Goal: Transaction & Acquisition: Purchase product/service

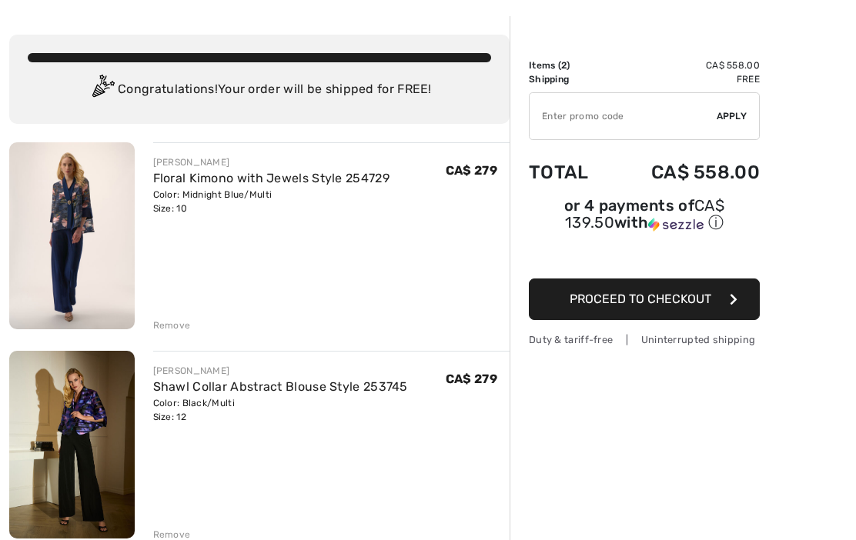
scroll to position [59, 0]
click at [89, 422] on img at bounding box center [71, 445] width 125 height 188
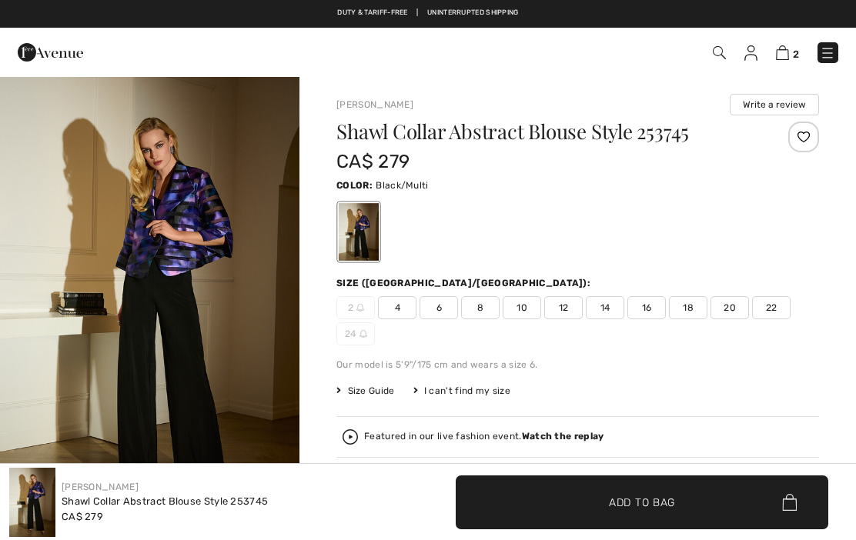
checkbox input "true"
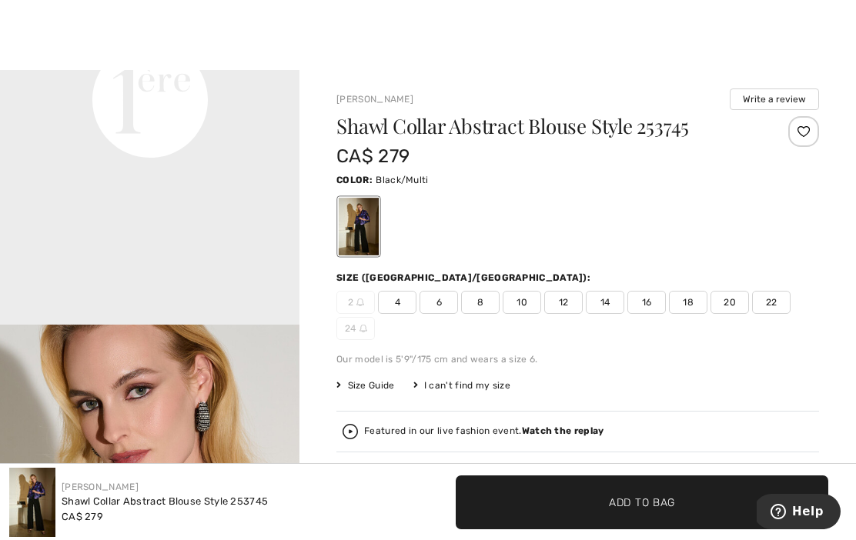
scroll to position [1093, 0]
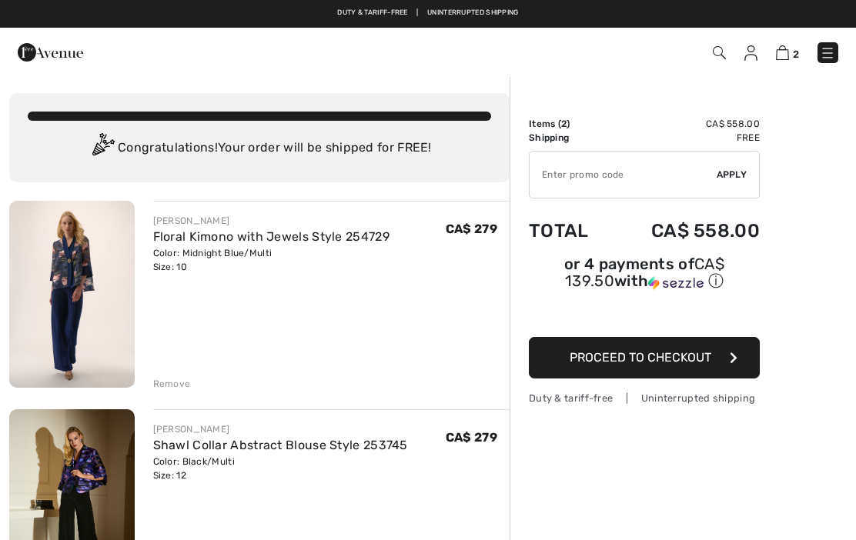
click at [89, 334] on img at bounding box center [71, 294] width 125 height 187
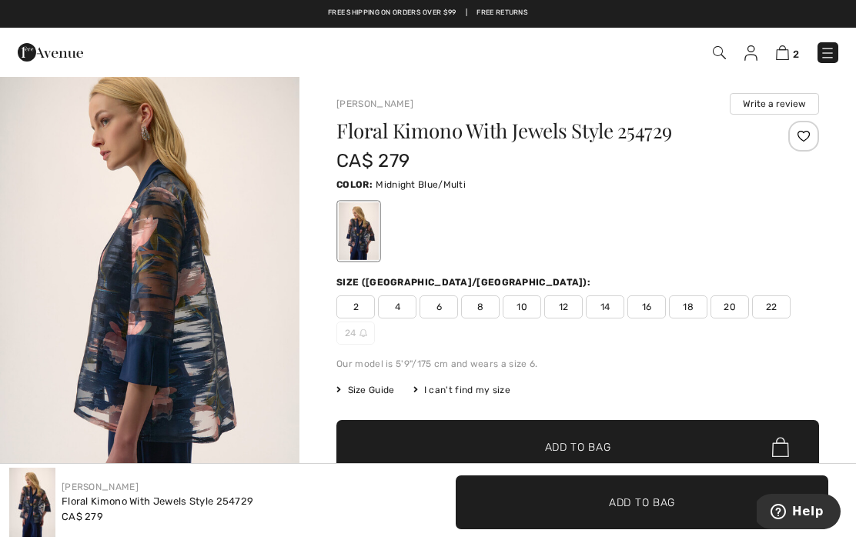
scroll to position [446, 0]
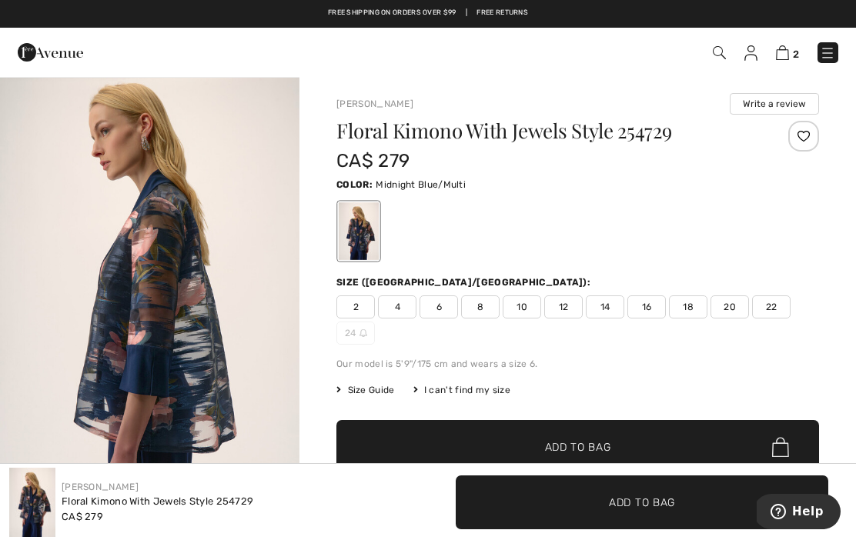
click at [789, 48] on img at bounding box center [782, 52] width 13 height 15
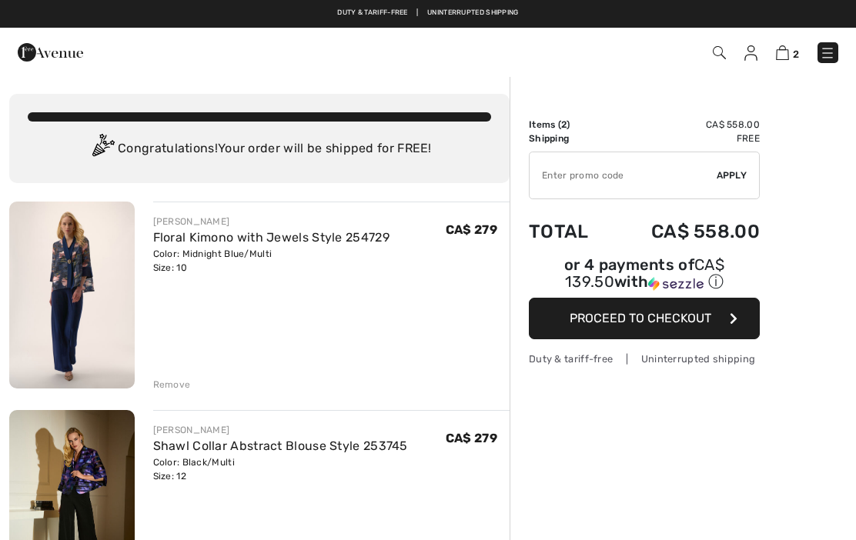
checkbox input "true"
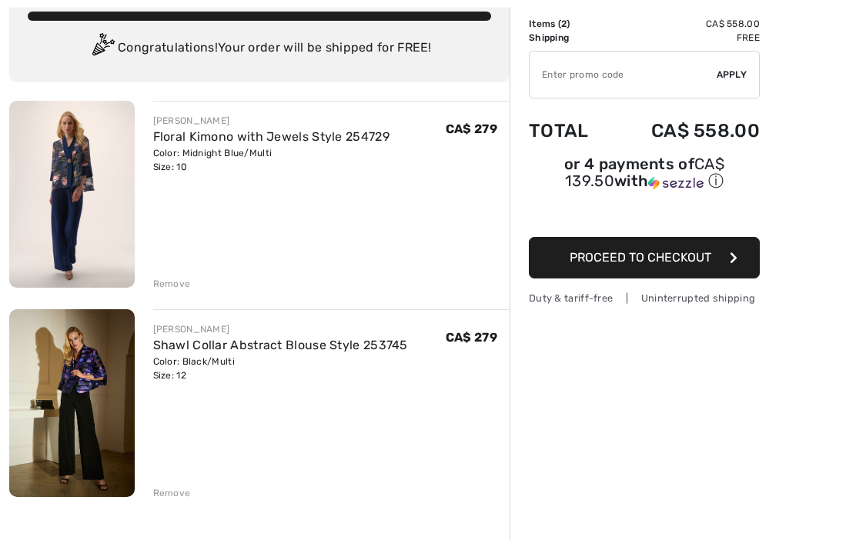
click at [171, 498] on div "Remove" at bounding box center [172, 494] width 38 height 14
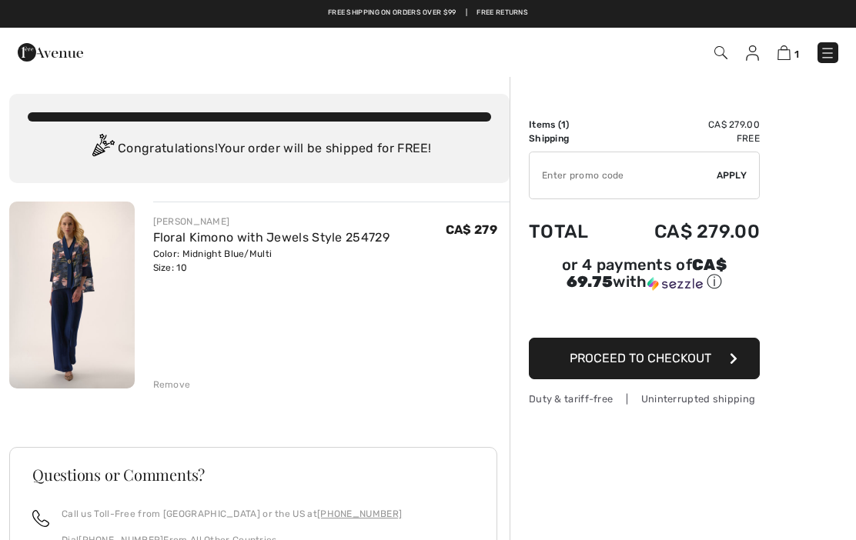
click at [717, 52] on img at bounding box center [720, 52] width 13 height 13
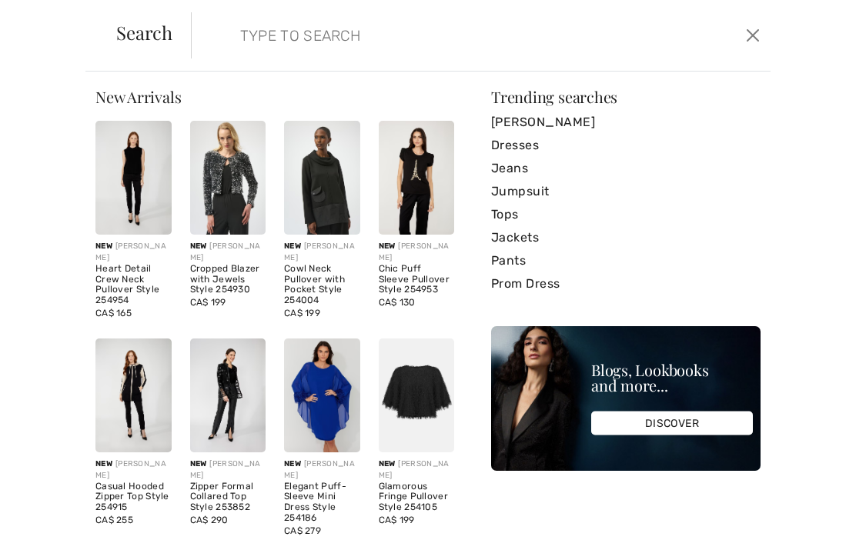
scroll to position [16, 0]
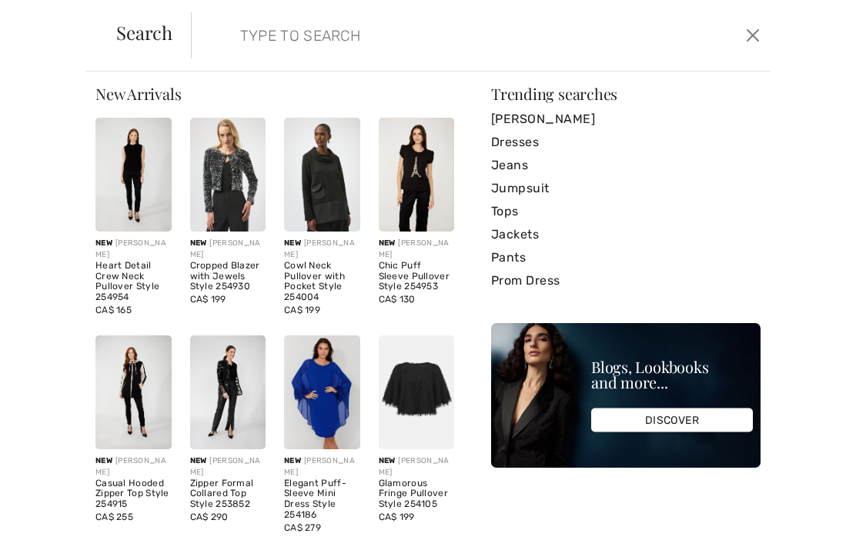
click at [420, 229] on img at bounding box center [417, 175] width 76 height 114
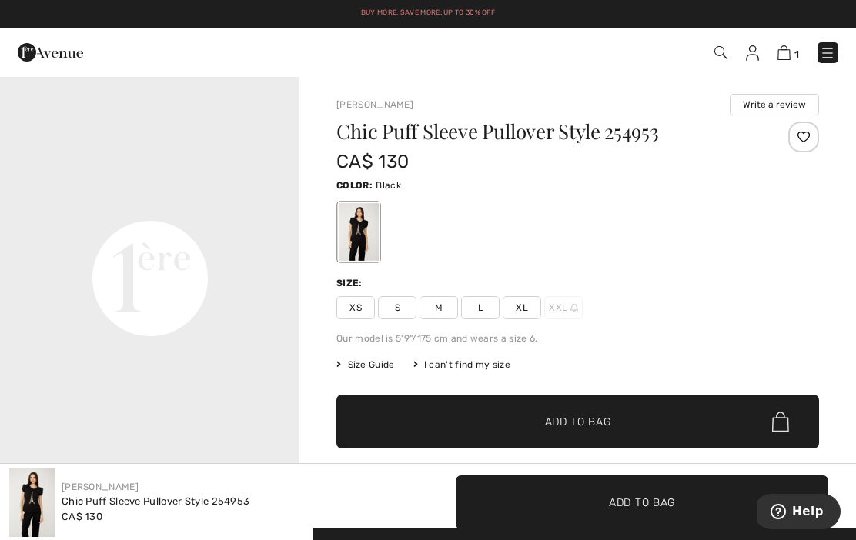
click at [182, 205] on video "Your browser does not support the video tag." at bounding box center [149, 130] width 299 height 150
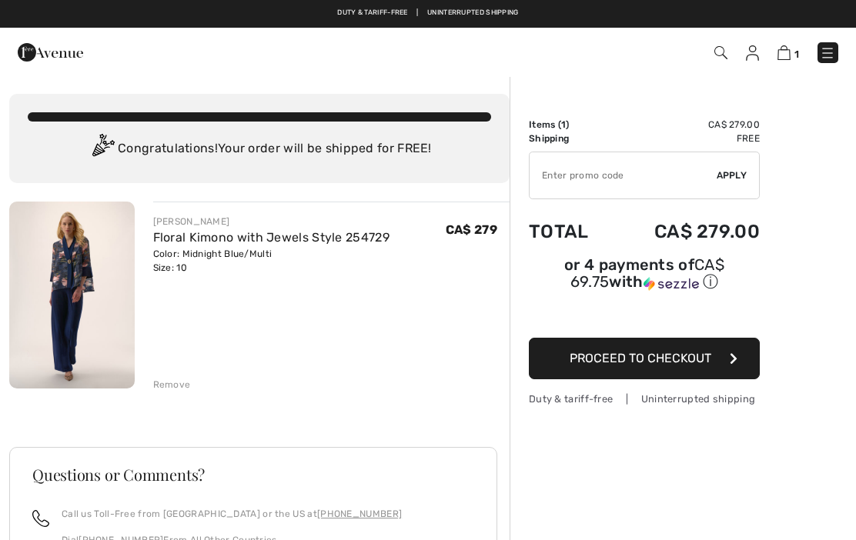
click at [715, 53] on img at bounding box center [720, 52] width 13 height 13
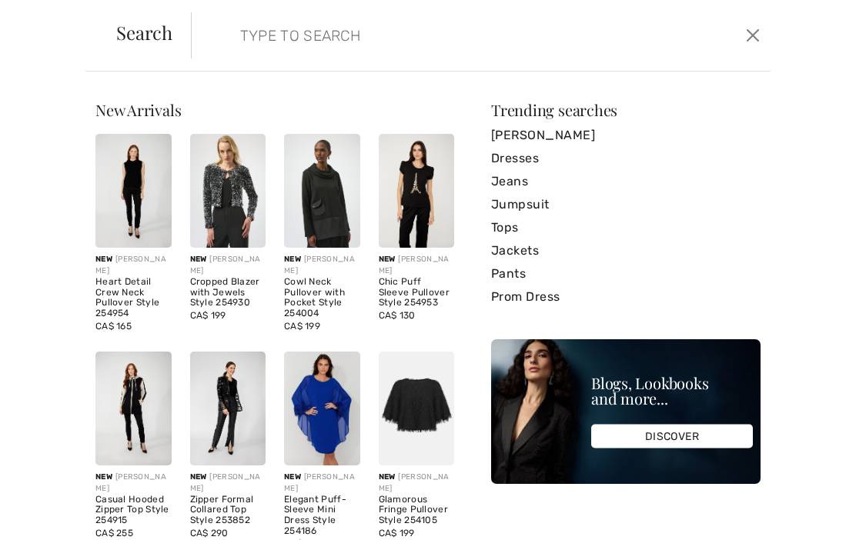
click at [294, 39] on input "search" at bounding box center [421, 35] width 385 height 46
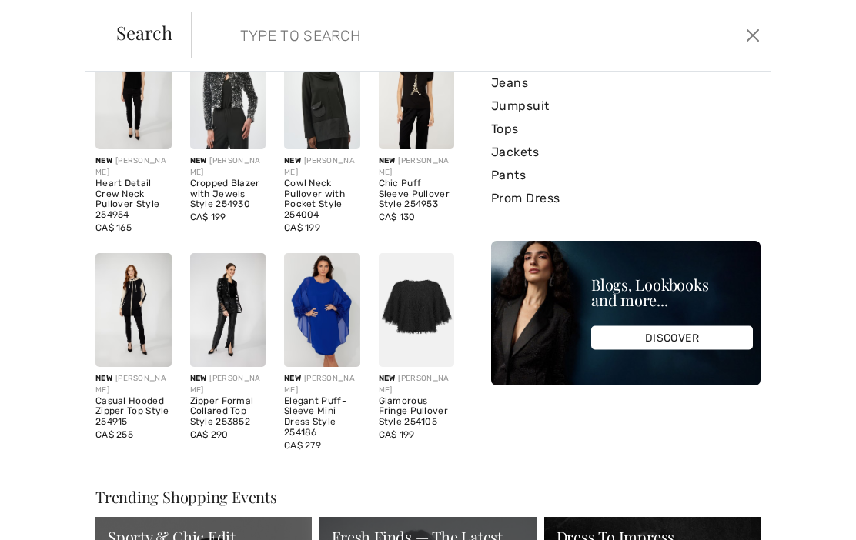
scroll to position [113, 0]
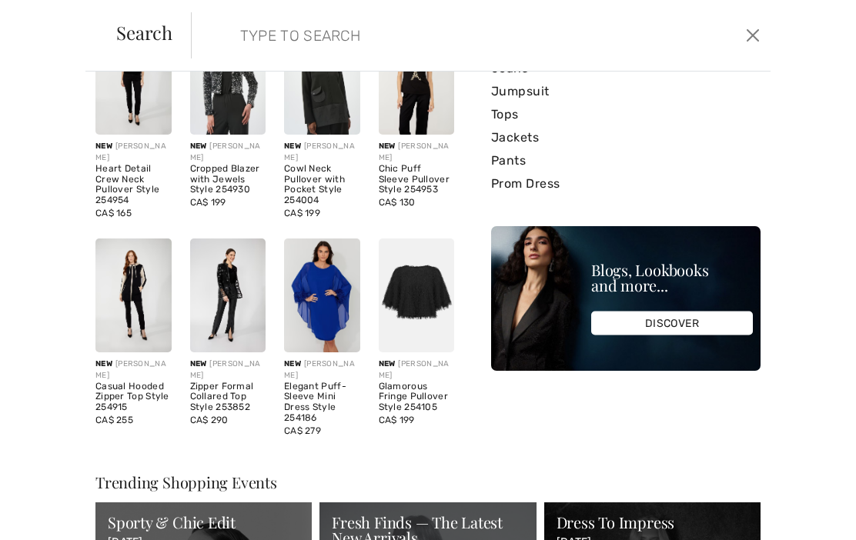
click at [505, 116] on link "Tops" at bounding box center [625, 114] width 269 height 23
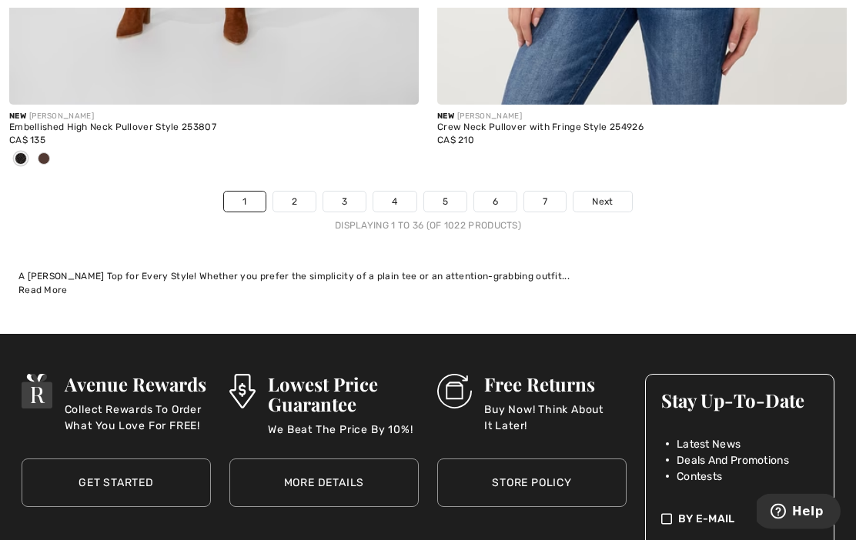
scroll to position [12782, 0]
click at [298, 192] on link "2" at bounding box center [294, 202] width 42 height 20
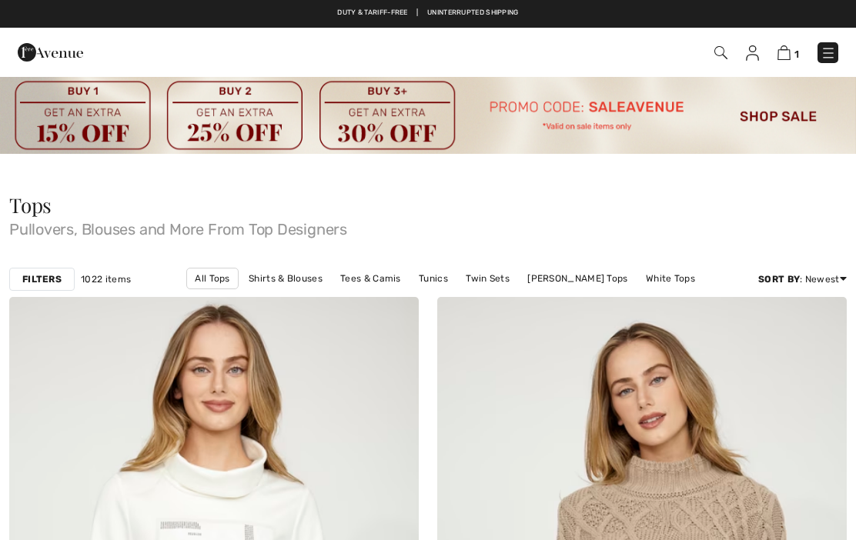
checkbox input "true"
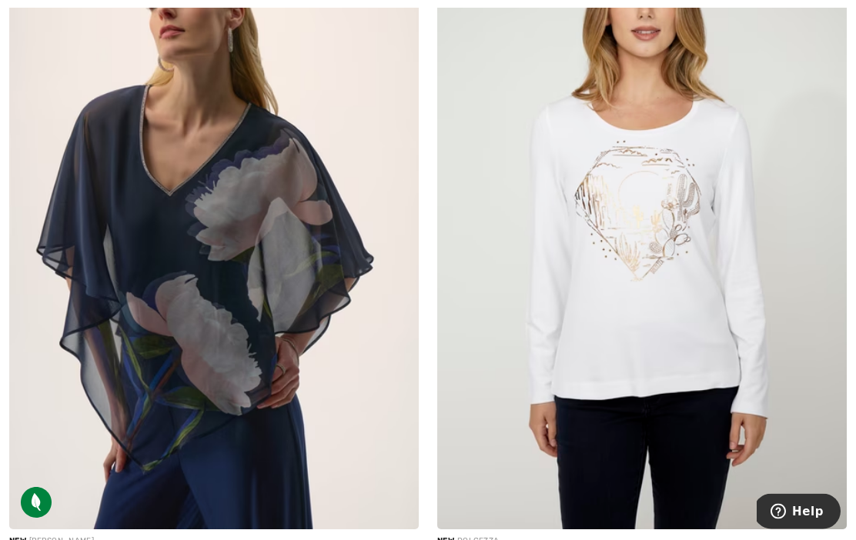
scroll to position [1783, 0]
click at [183, 238] on img at bounding box center [214, 222] width 410 height 614
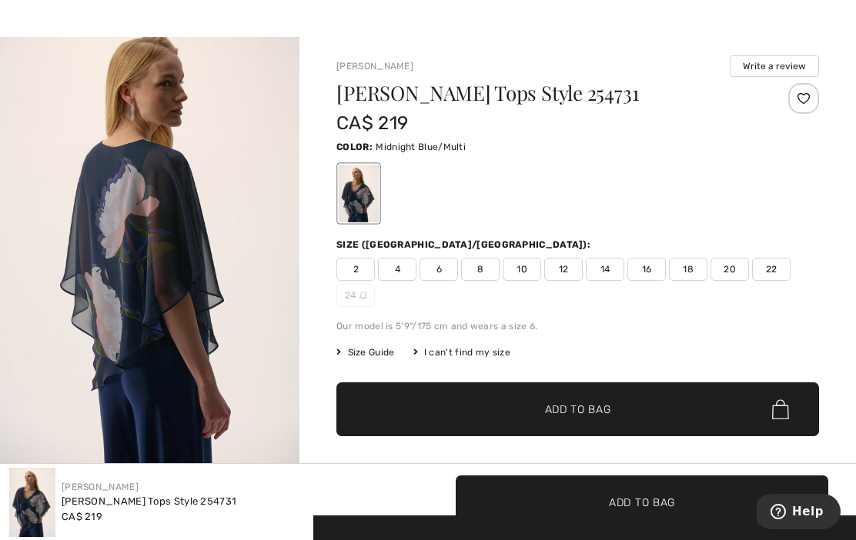
scroll to position [39, 0]
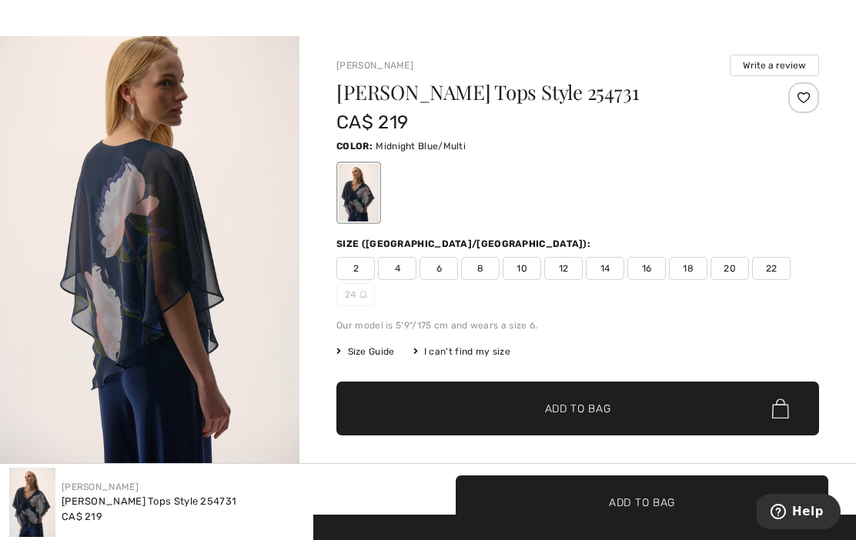
click at [560, 273] on span "12" at bounding box center [563, 268] width 38 height 23
click at [475, 398] on span "✔ Added to Bag Add to Bag" at bounding box center [577, 409] width 483 height 54
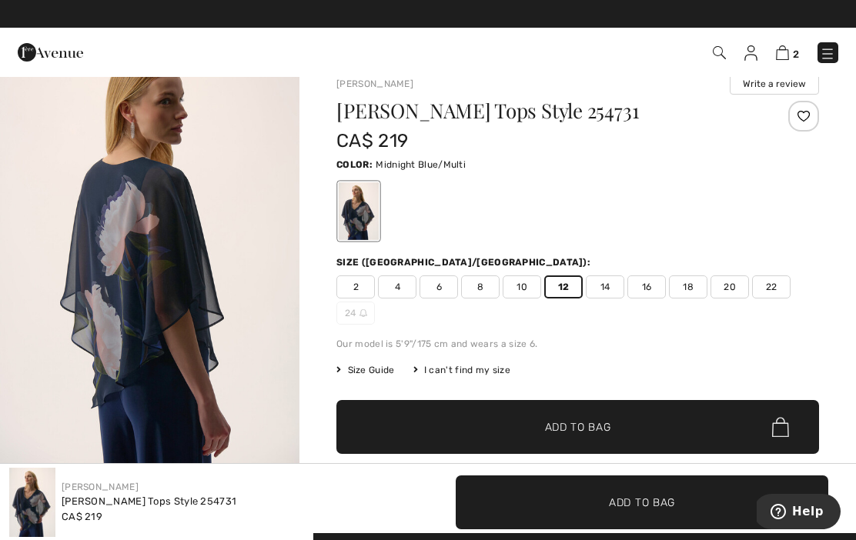
scroll to position [0, 0]
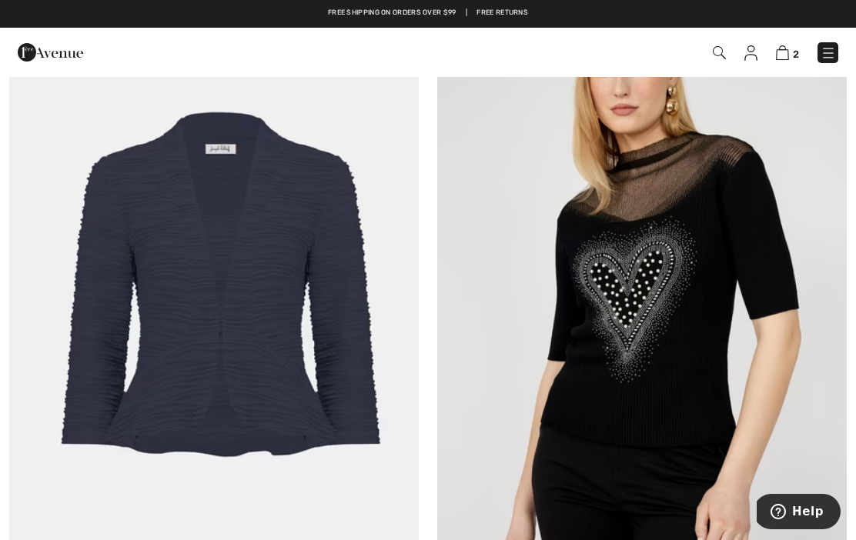
scroll to position [3768, 0]
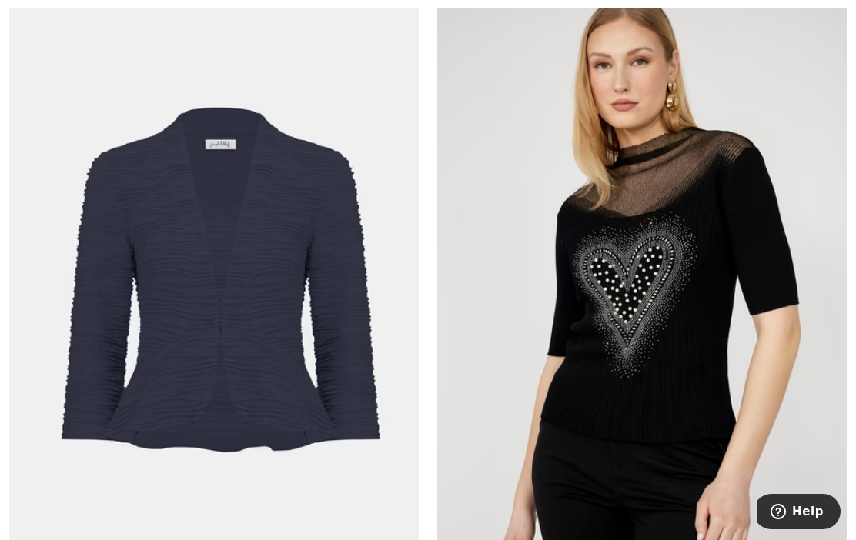
click at [673, 384] on img at bounding box center [642, 312] width 410 height 614
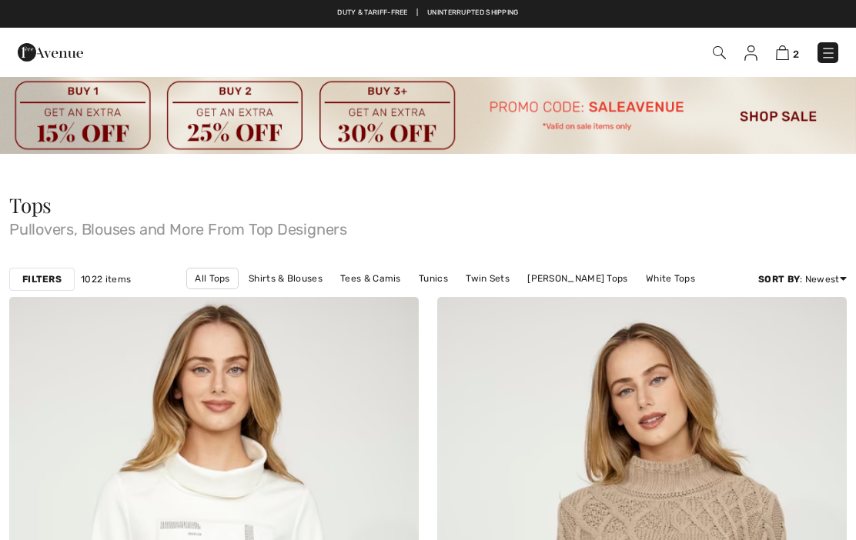
checkbox input "true"
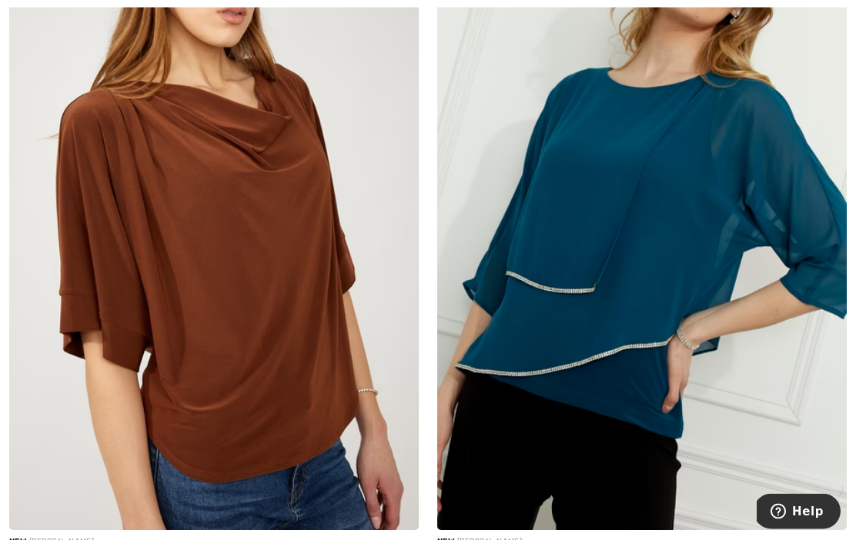
scroll to position [4700, 0]
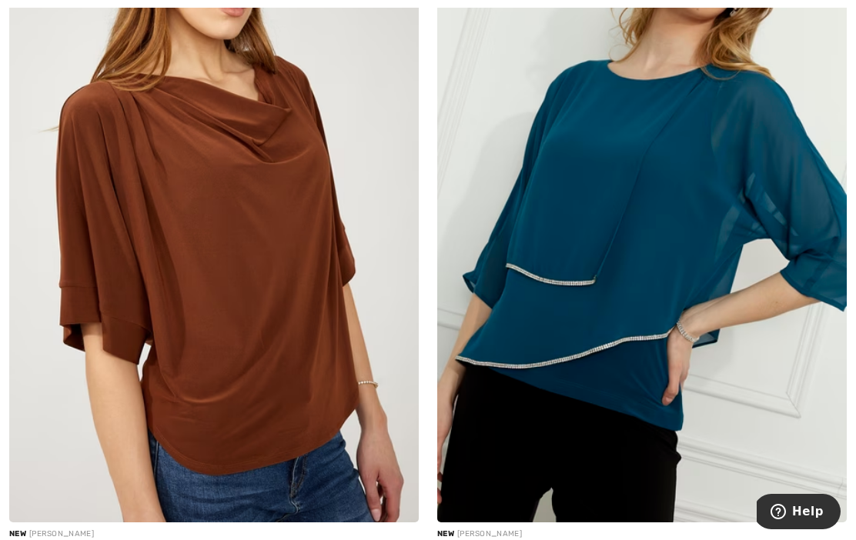
click at [652, 276] on img at bounding box center [642, 215] width 410 height 614
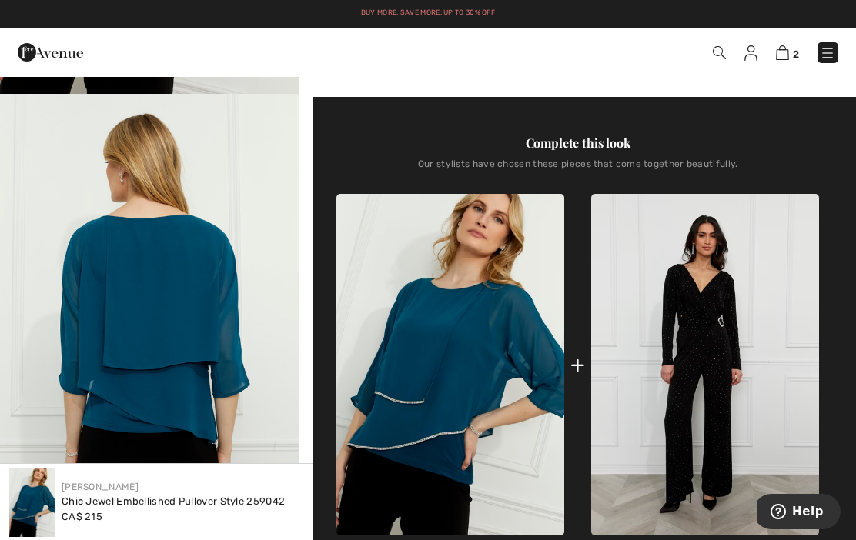
scroll to position [411, 0]
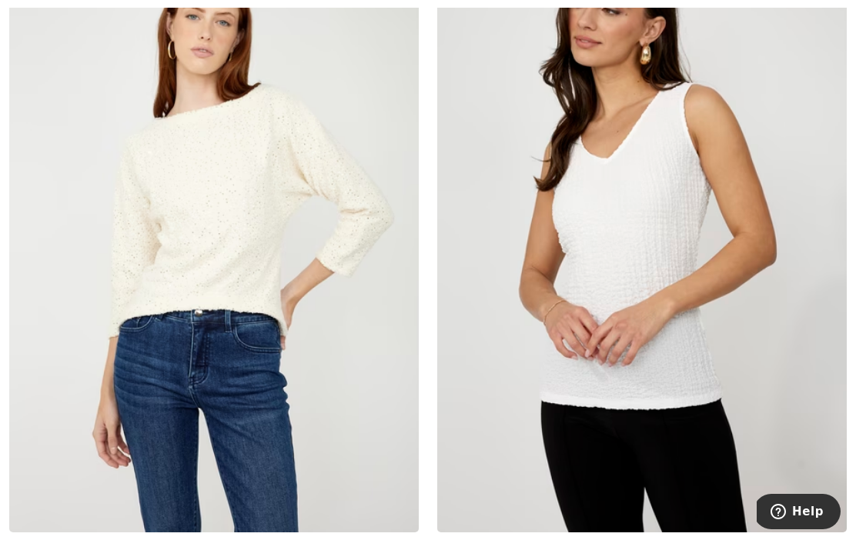
scroll to position [11204, 0]
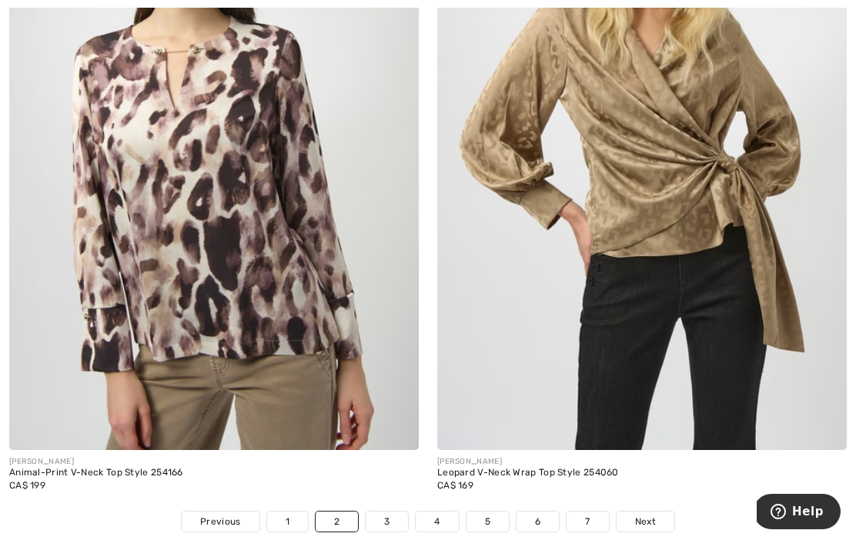
scroll to position [12663, 0]
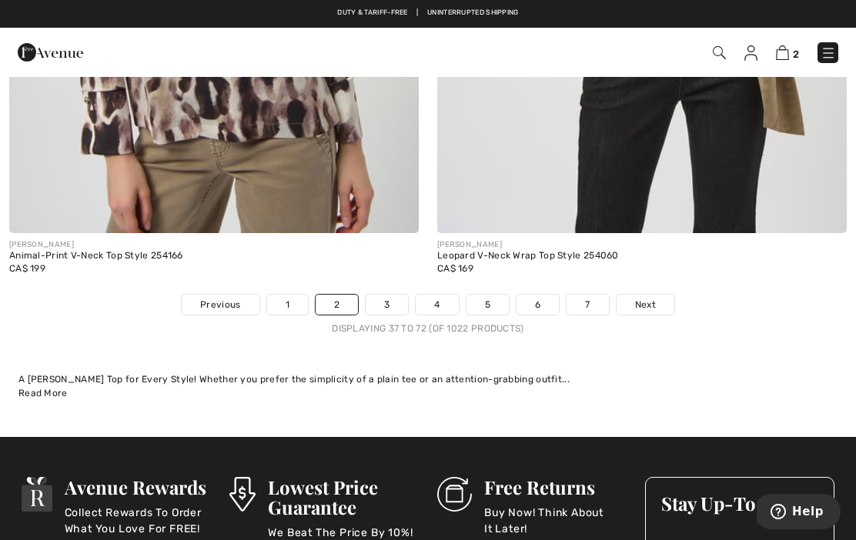
scroll to position [12906, 0]
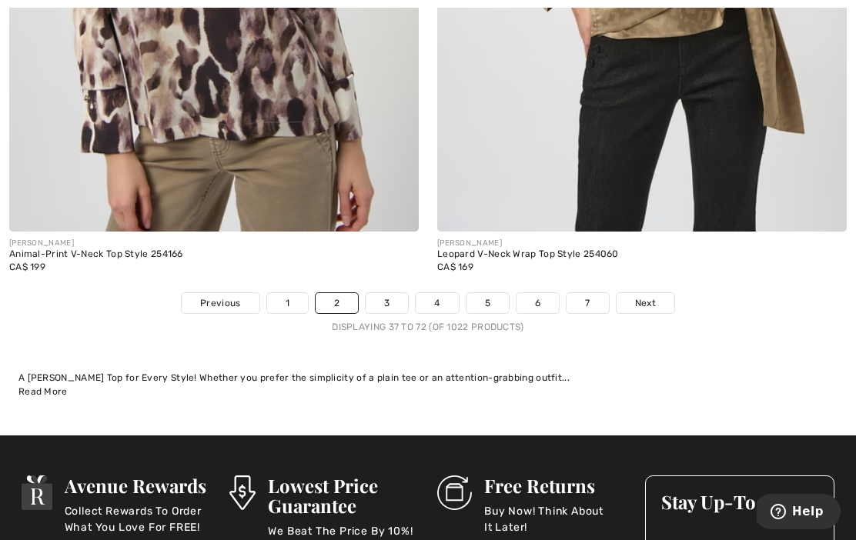
click at [392, 293] on link "3" at bounding box center [387, 303] width 42 height 20
click at [394, 293] on link "3" at bounding box center [387, 303] width 42 height 20
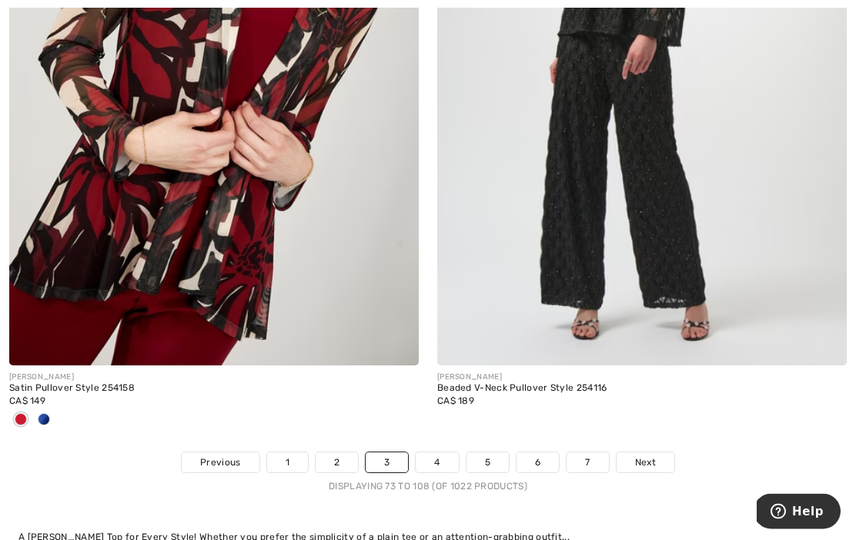
scroll to position [12490, 0]
click at [436, 453] on link "4" at bounding box center [437, 463] width 42 height 20
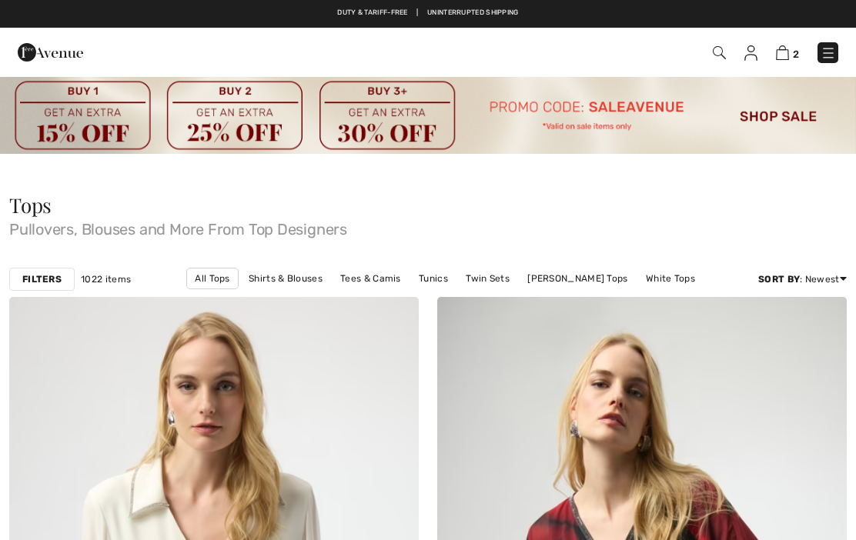
checkbox input "true"
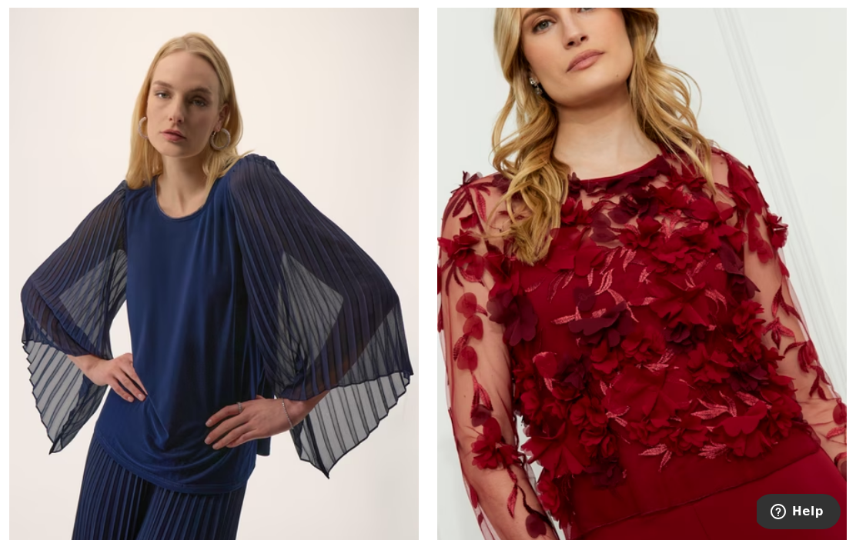
scroll to position [12522, 0]
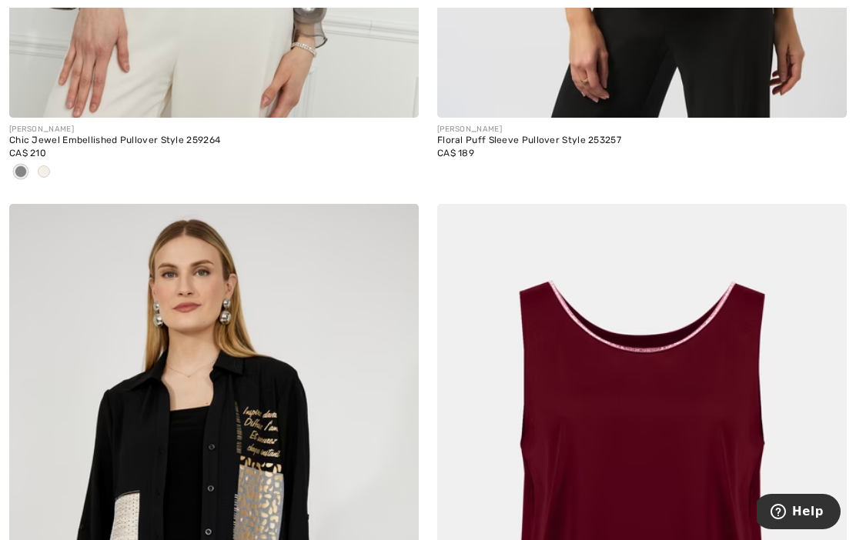
scroll to position [5785, 0]
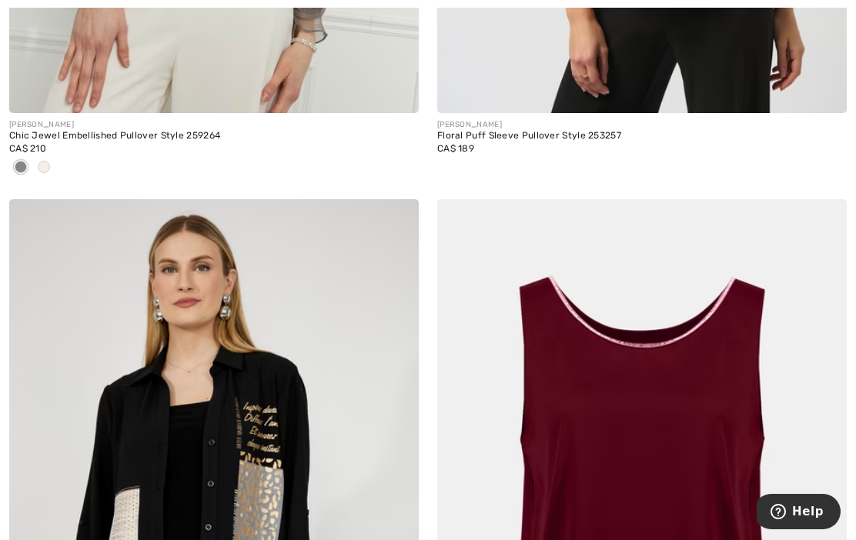
click at [620, 321] on img at bounding box center [642, 506] width 410 height 614
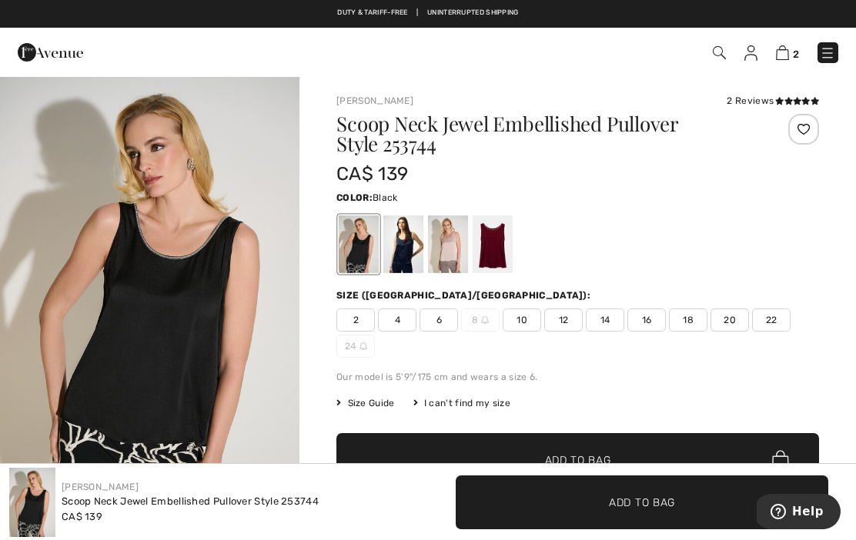
click at [500, 345] on div "2 4 6 8 10 12 14 16 18 20 22 24" at bounding box center [577, 333] width 483 height 49
click at [446, 251] on div at bounding box center [448, 245] width 40 height 58
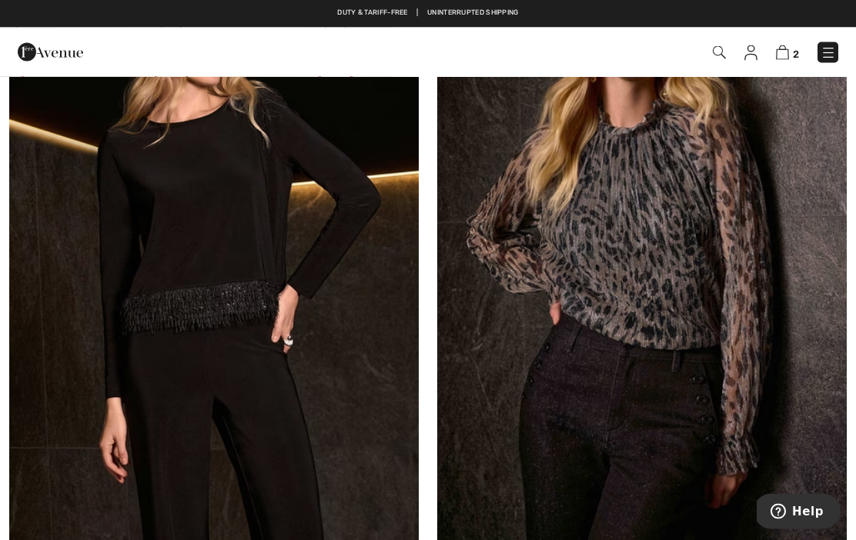
scroll to position [12549, 0]
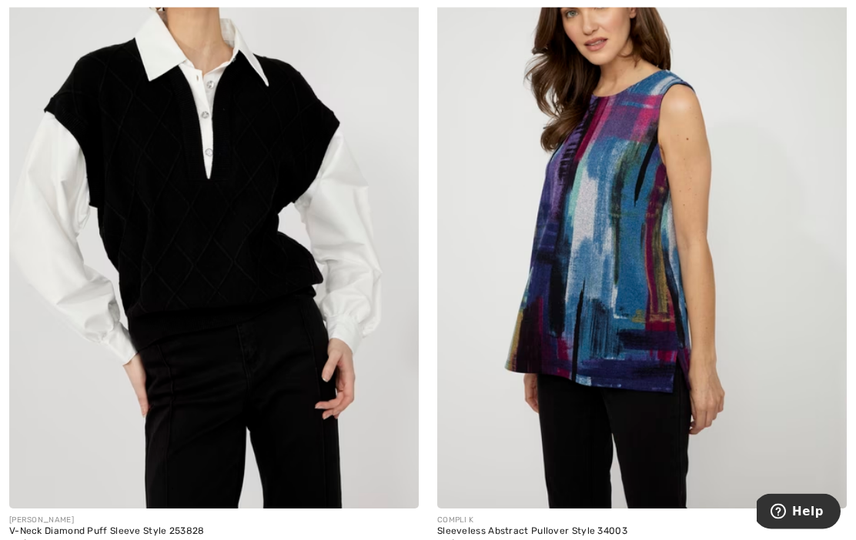
scroll to position [3811, 0]
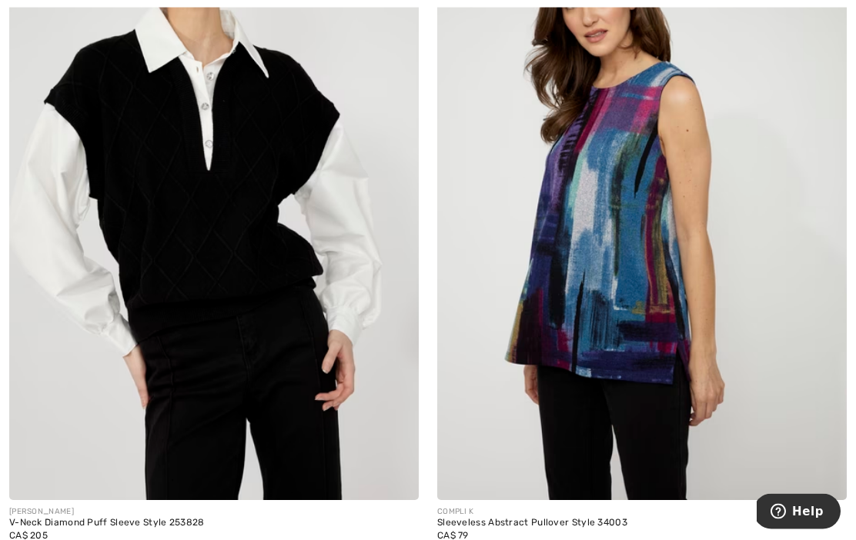
click at [640, 359] on img at bounding box center [642, 194] width 410 height 614
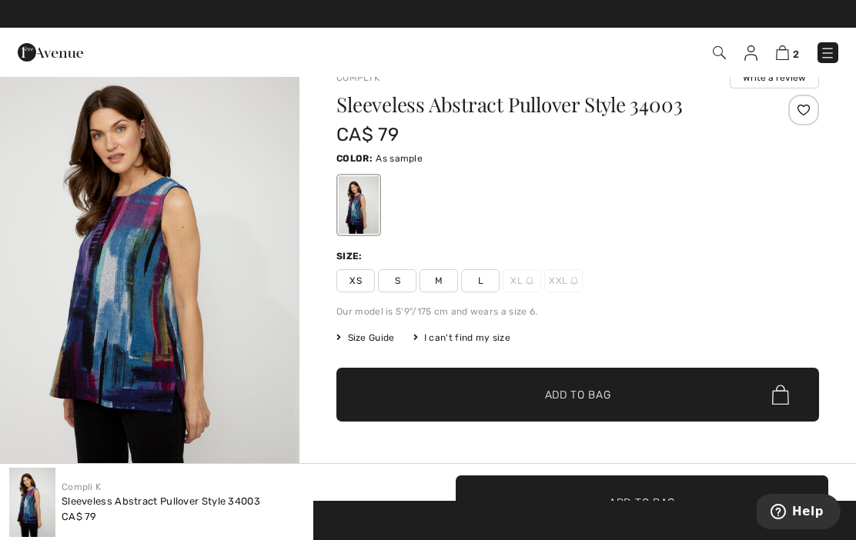
scroll to position [26, 0]
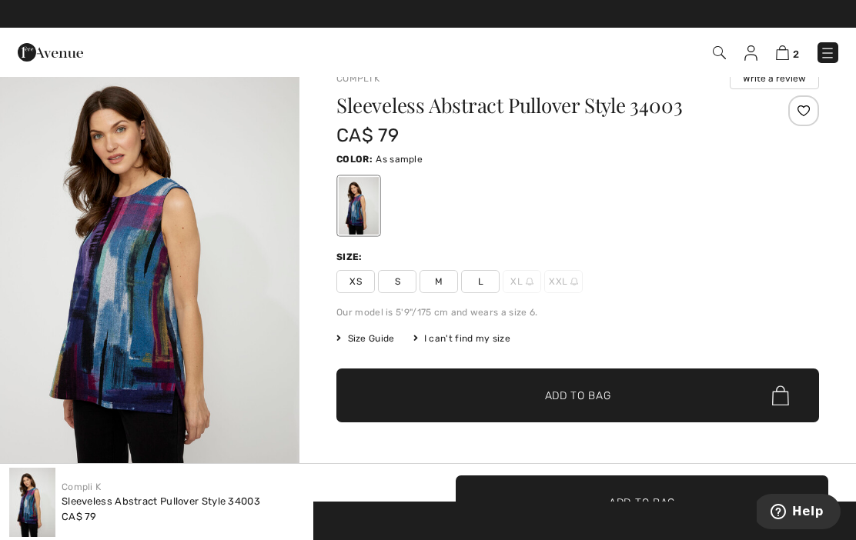
click at [441, 283] on span "M" at bounding box center [439, 281] width 38 height 23
click at [441, 284] on span "M" at bounding box center [439, 281] width 38 height 23
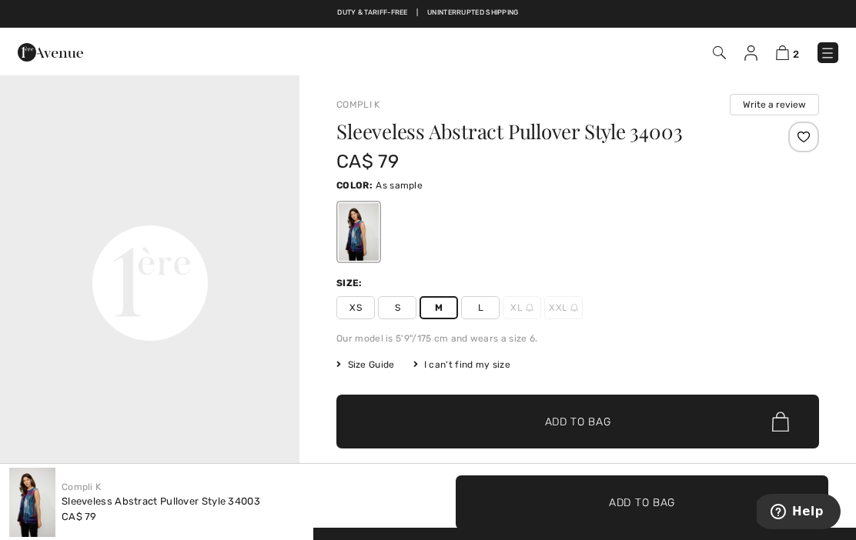
scroll to position [1004, 0]
click at [512, 415] on span "✔ Added to Bag" at bounding box center [555, 422] width 94 height 16
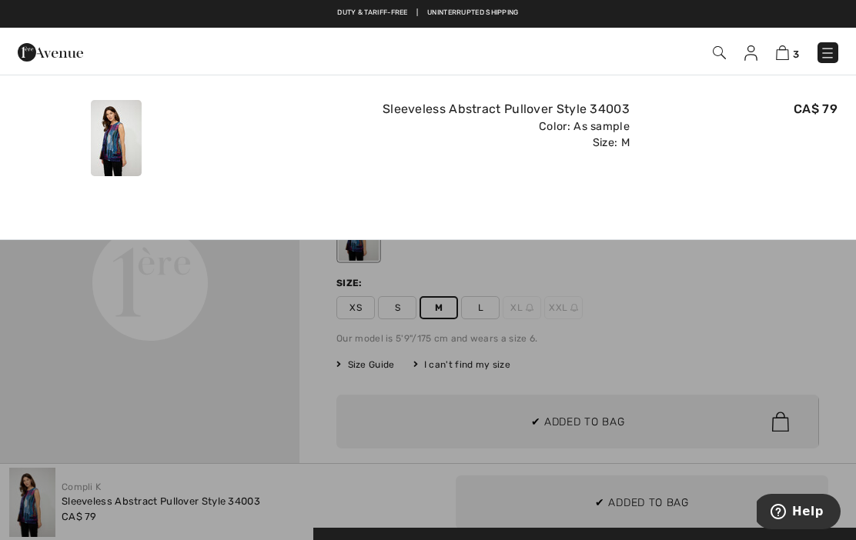
scroll to position [0, 0]
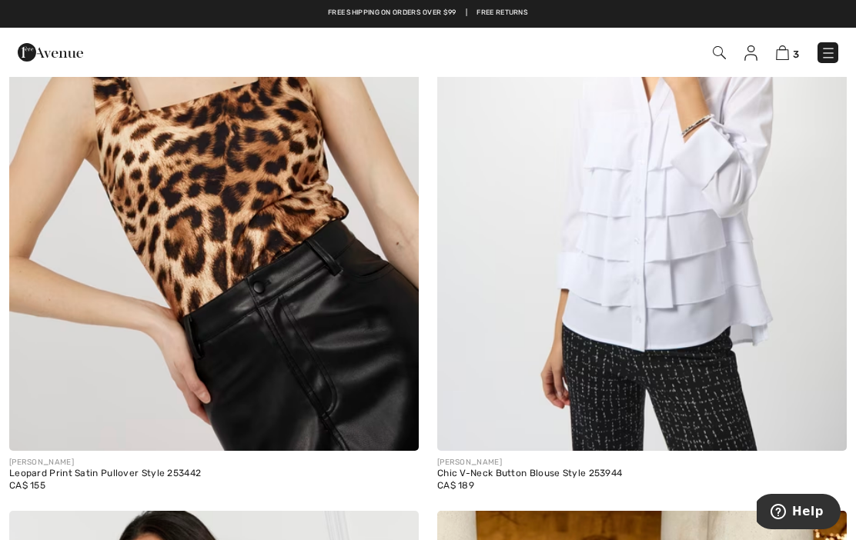
scroll to position [10957, 0]
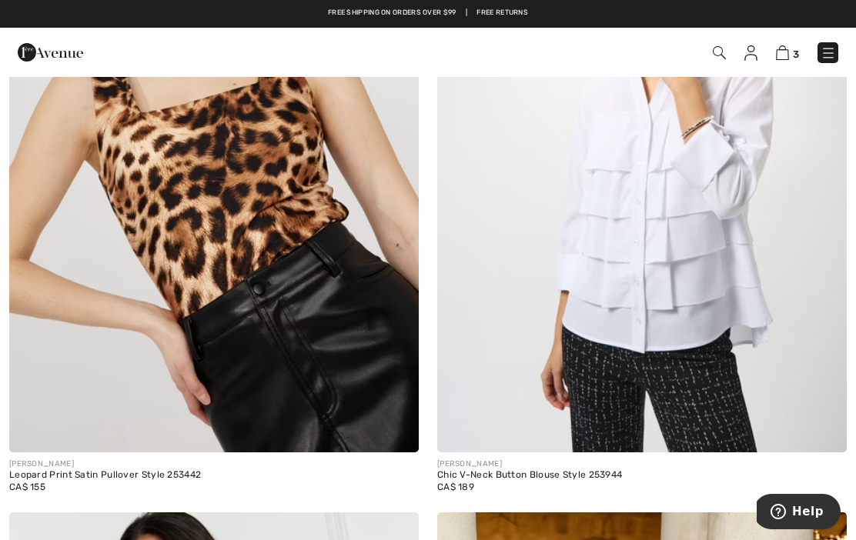
click at [241, 249] on img at bounding box center [214, 145] width 410 height 614
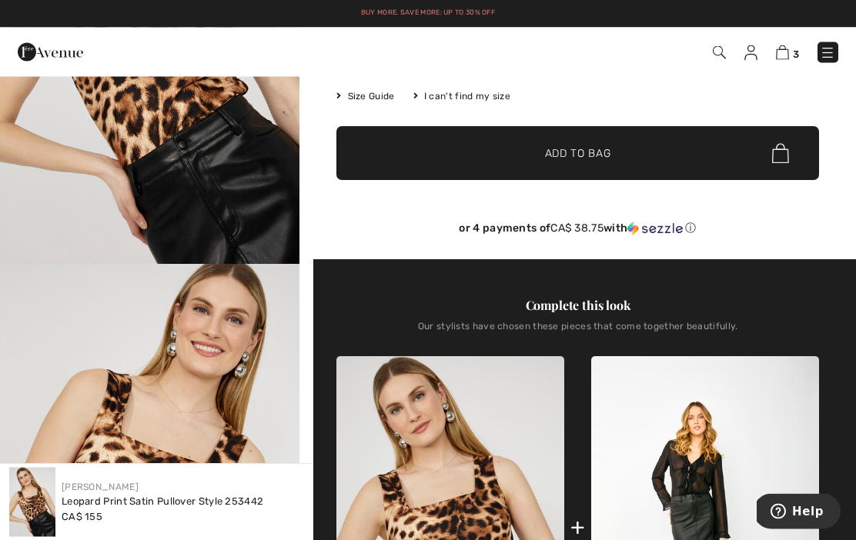
scroll to position [253, 0]
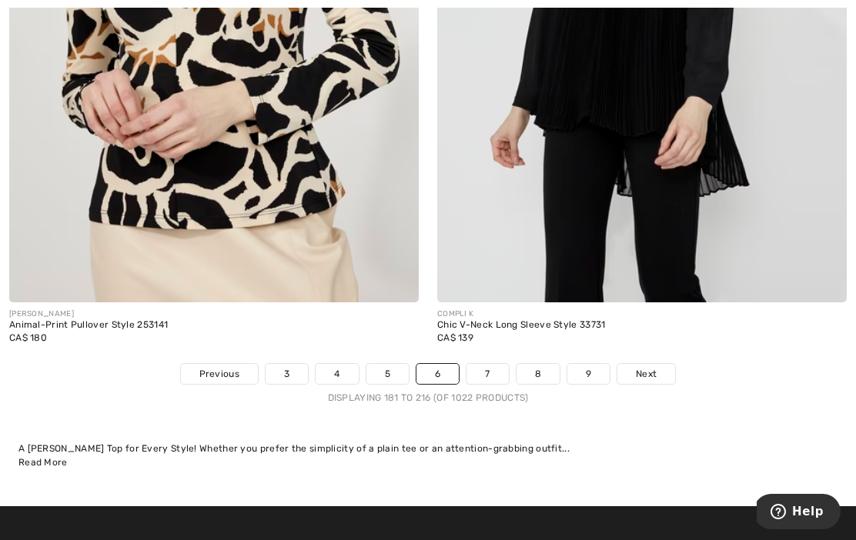
scroll to position [12601, 0]
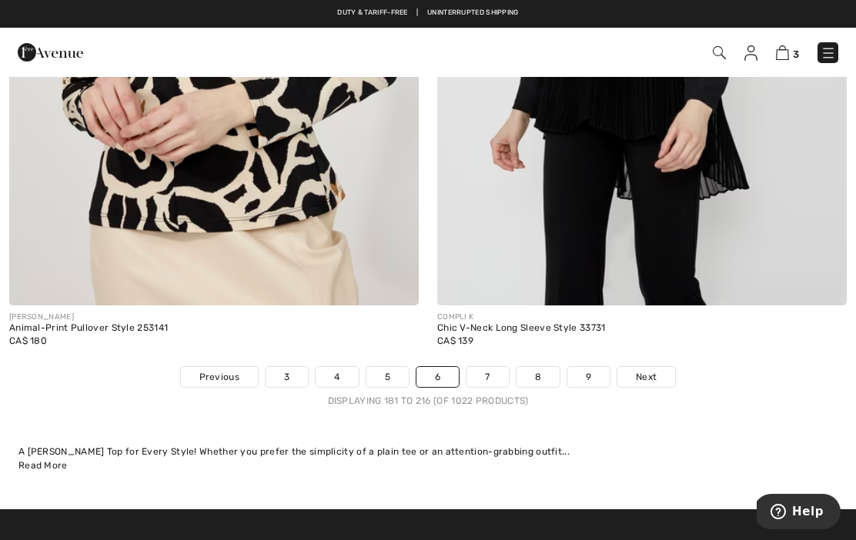
click at [496, 370] on link "7" at bounding box center [488, 377] width 42 height 20
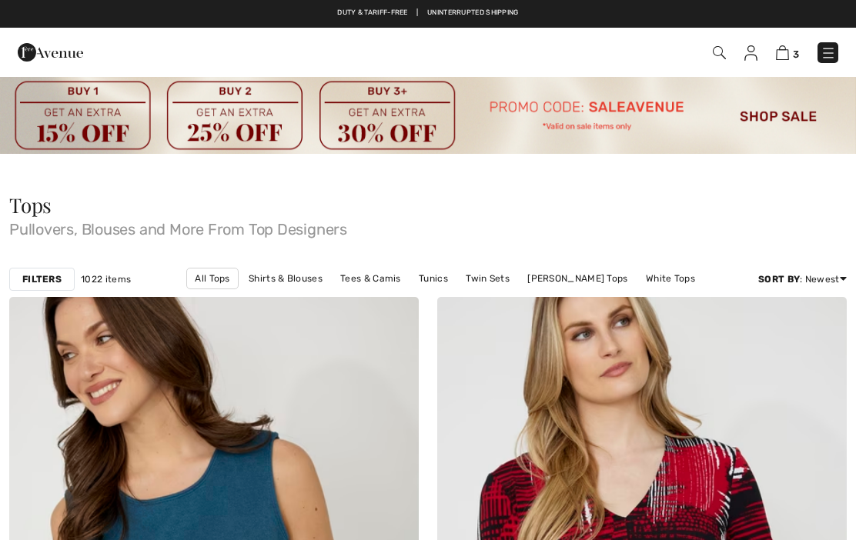
scroll to position [347, 0]
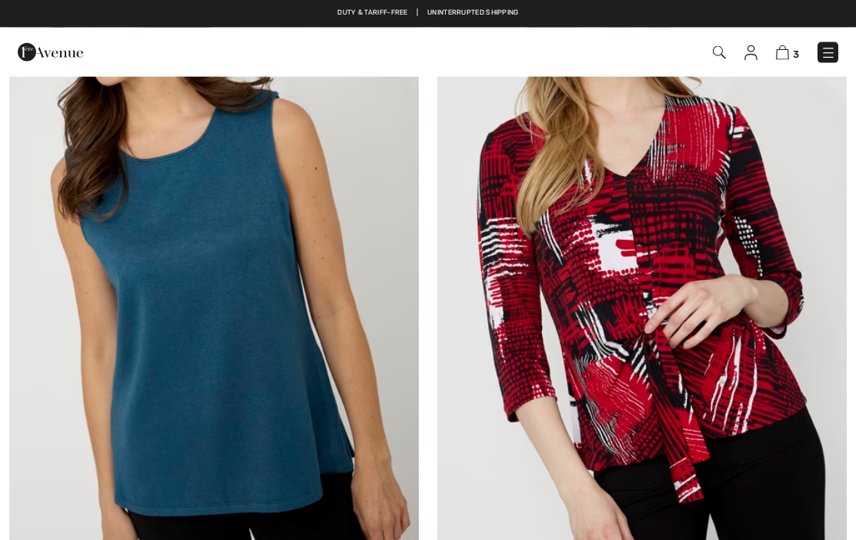
checkbox input "true"
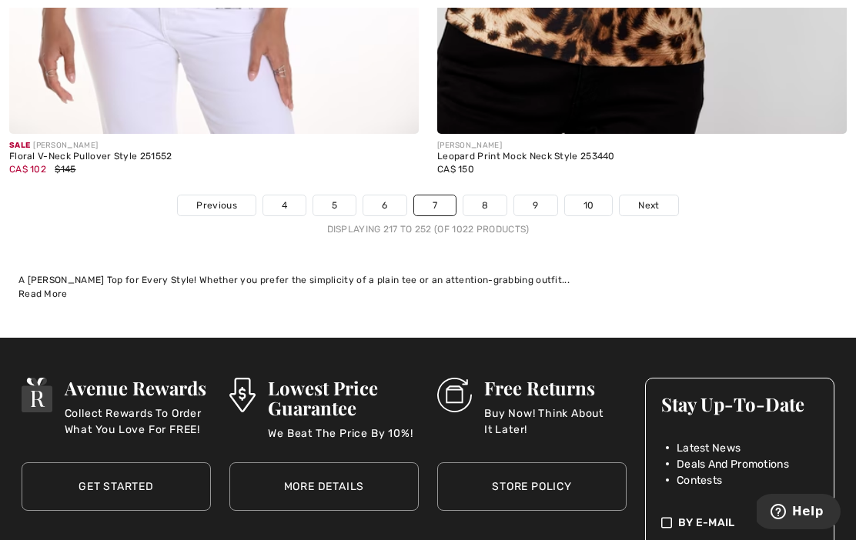
scroll to position [13011, 0]
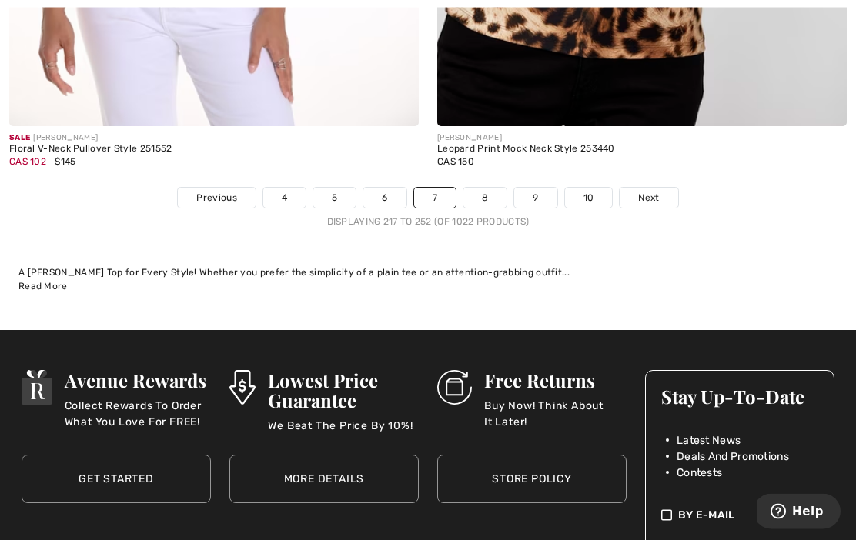
click at [489, 189] on link "8" at bounding box center [484, 199] width 43 height 20
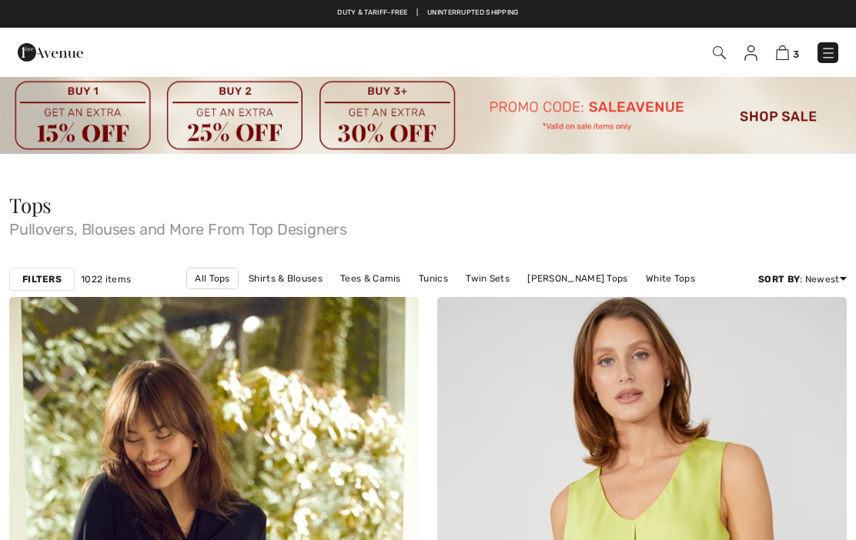
checkbox input "true"
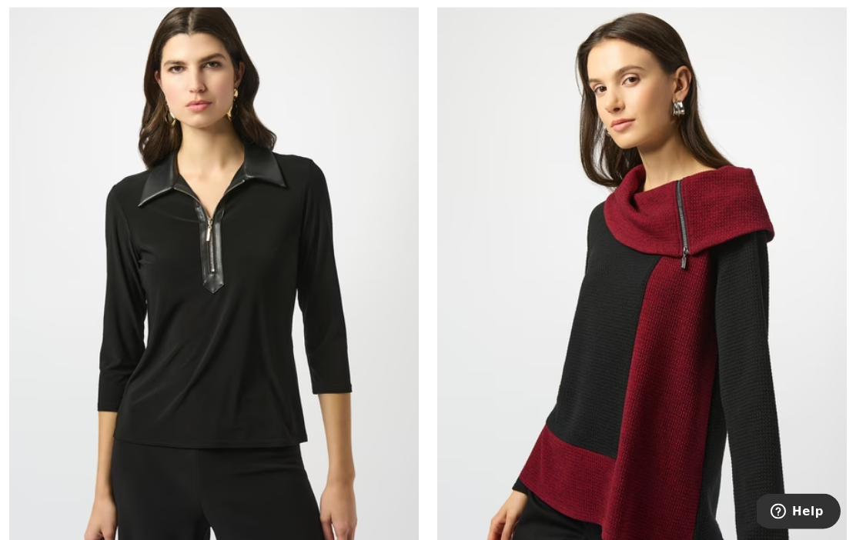
scroll to position [7945, 0]
